Goal: Task Accomplishment & Management: Use online tool/utility

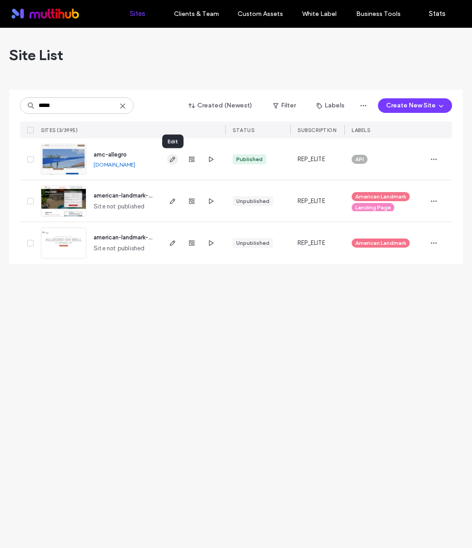
type input "*****"
click at [176, 159] on icon "button" at bounding box center [172, 159] width 7 height 7
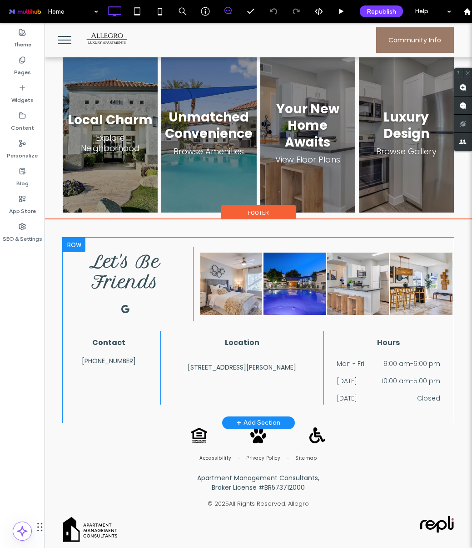
click at [330, 244] on div "Let's Be Friends Click To Paste Button Button Button Button Click To Paste Cont…" at bounding box center [259, 329] width 392 height 185
